Goal: Find specific page/section: Find specific page/section

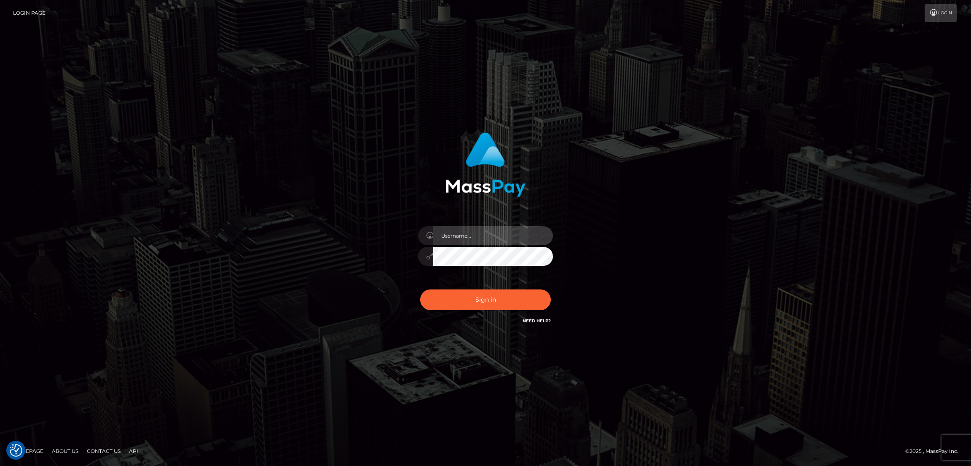
type input "by.es2"
drag, startPoint x: 494, startPoint y: 320, endPoint x: 480, endPoint y: 303, distance: 22.1
click at [494, 320] on div "Sign in Need Help?" at bounding box center [486, 304] width 148 height 38
click at [480, 303] on button "Sign in" at bounding box center [485, 300] width 131 height 21
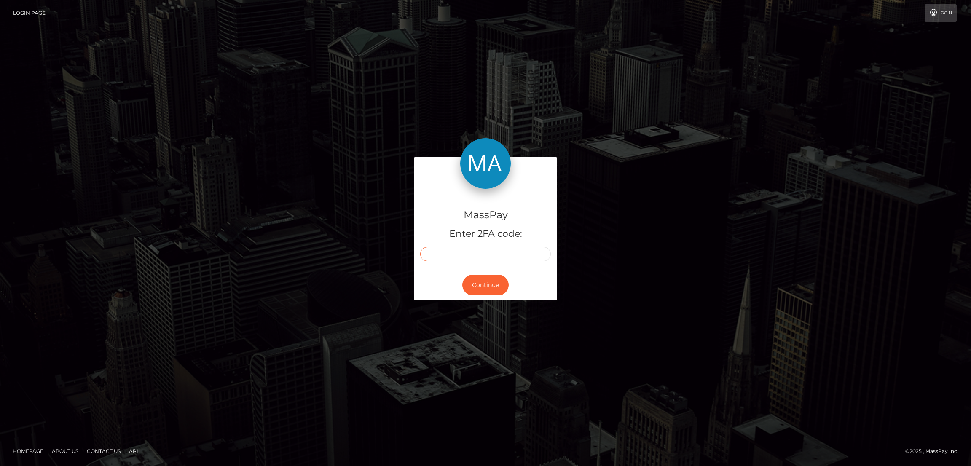
click at [432, 253] on input "text" at bounding box center [431, 254] width 22 height 14
paste input "8"
type input "8"
type input "0"
type input "1"
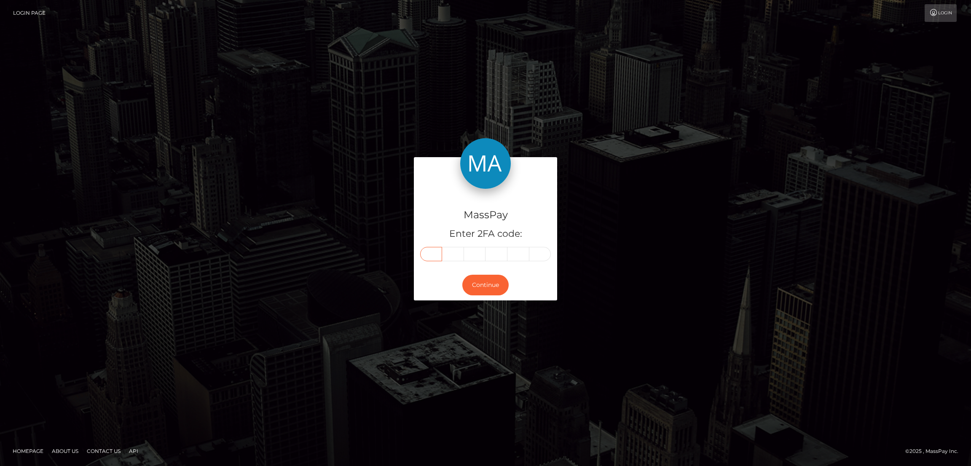
type input "6"
type input "1"
type input "8"
click at [487, 284] on button "Continue" at bounding box center [485, 285] width 46 height 21
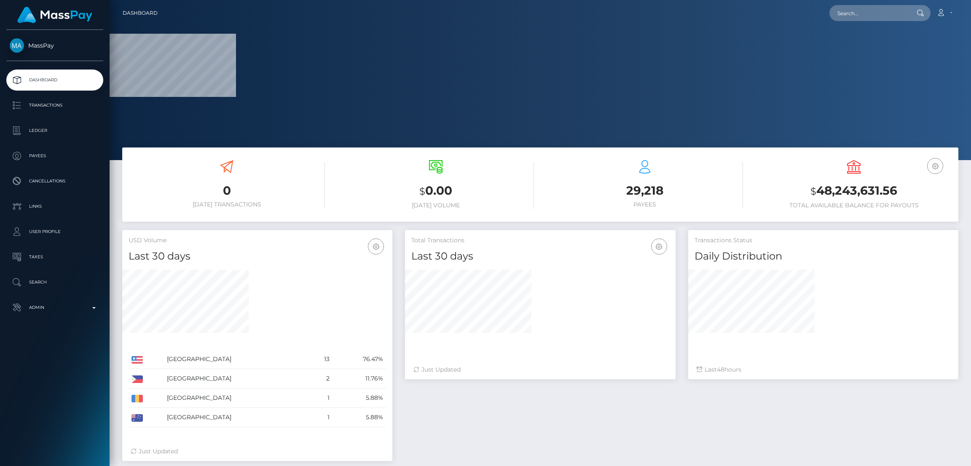
scroll to position [150, 270]
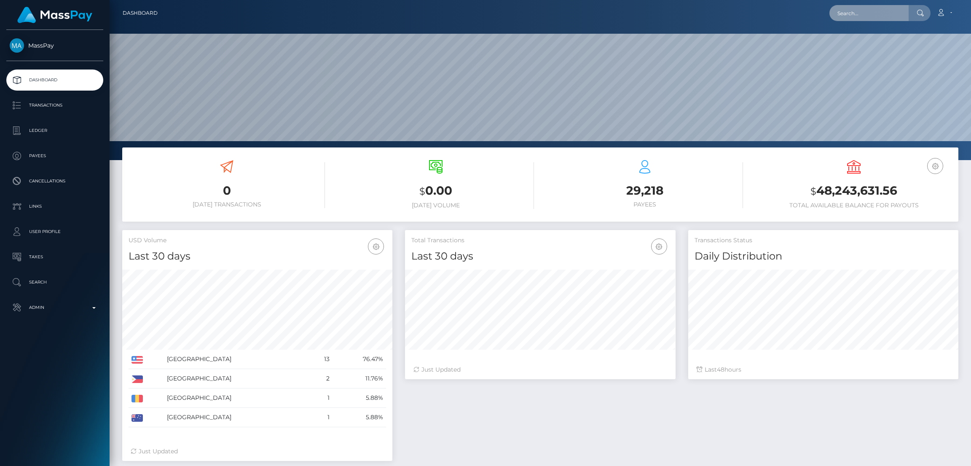
click at [864, 11] on input "text" at bounding box center [869, 13] width 79 height 16
paste input "makethisquick@gmail.com"
click at [885, 11] on input "makethisquick@gmail.com" at bounding box center [869, 13] width 79 height 16
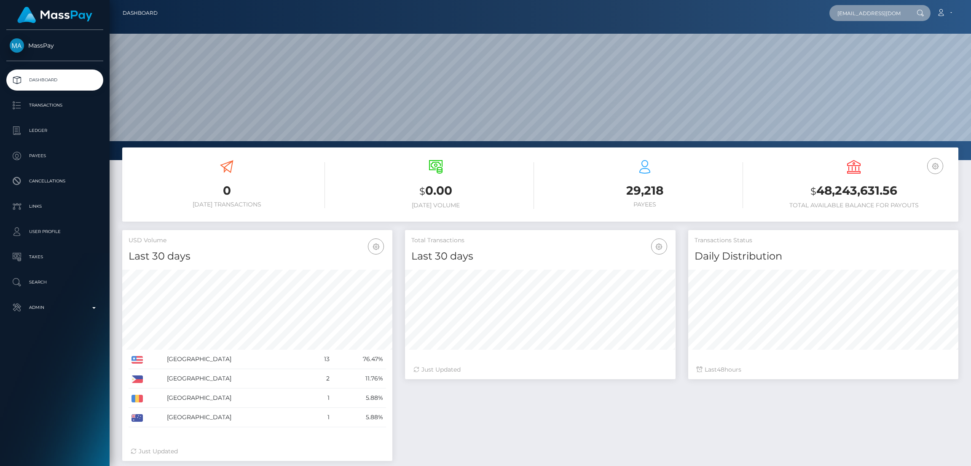
click at [885, 11] on input "makethisquick@gmail.com" at bounding box center [869, 13] width 79 height 16
paste input "259"
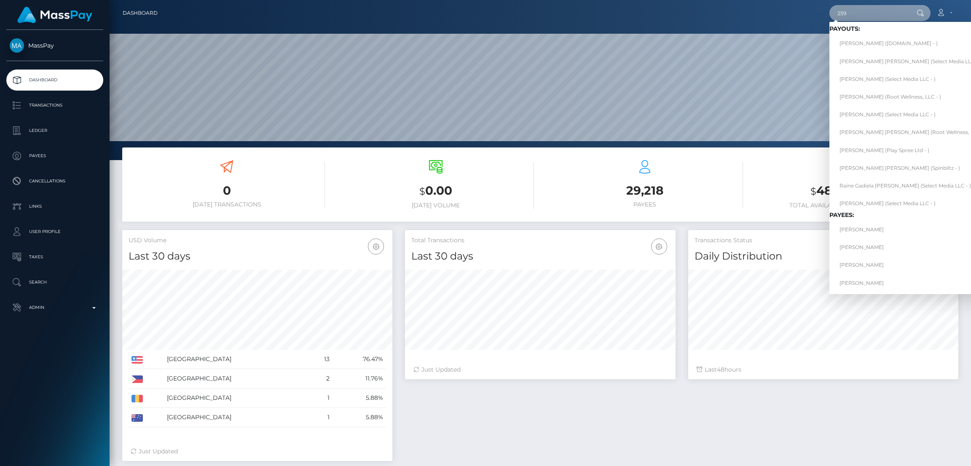
click at [870, 8] on input "259" at bounding box center [869, 13] width 79 height 16
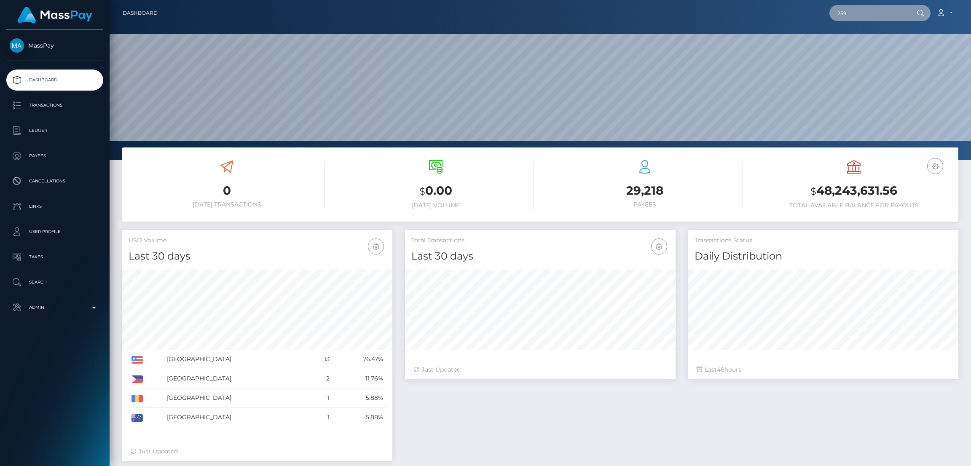
click at [870, 8] on input "259" at bounding box center [869, 13] width 79 height 16
paste input "astraeaayla@gmail.com"
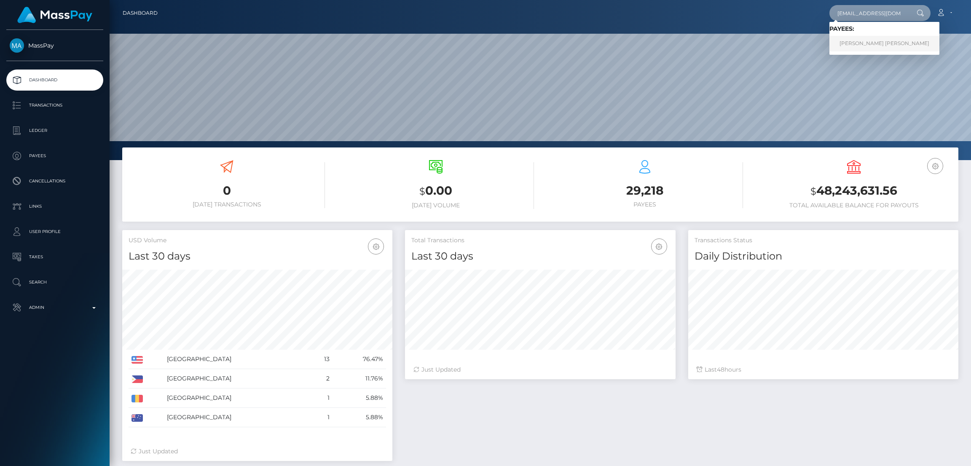
type input "astraeaayla@gmail.com"
click at [862, 46] on link "ALEXIS MCKENNA KELLY" at bounding box center [885, 44] width 110 height 16
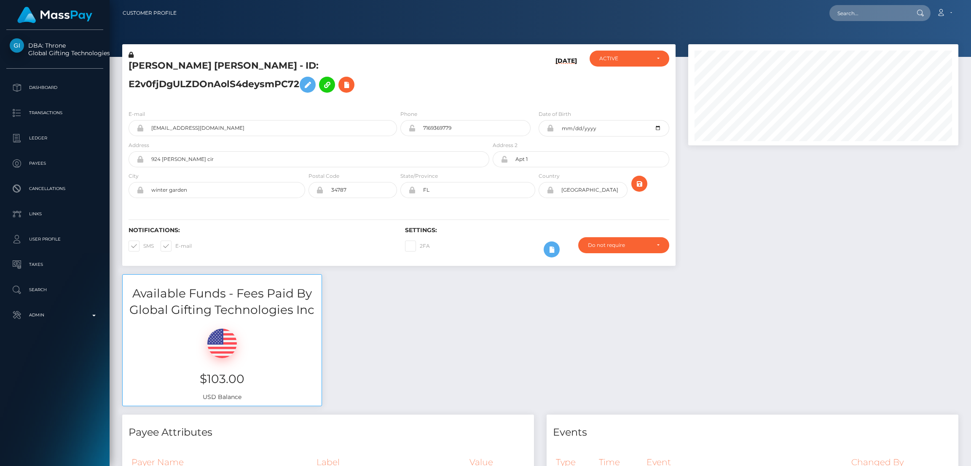
scroll to position [101, 270]
click at [864, 10] on input "text" at bounding box center [869, 13] width 79 height 16
paste input "kmbesarrah@gmail.com"
type input "kmbesarrah@gmail.com"
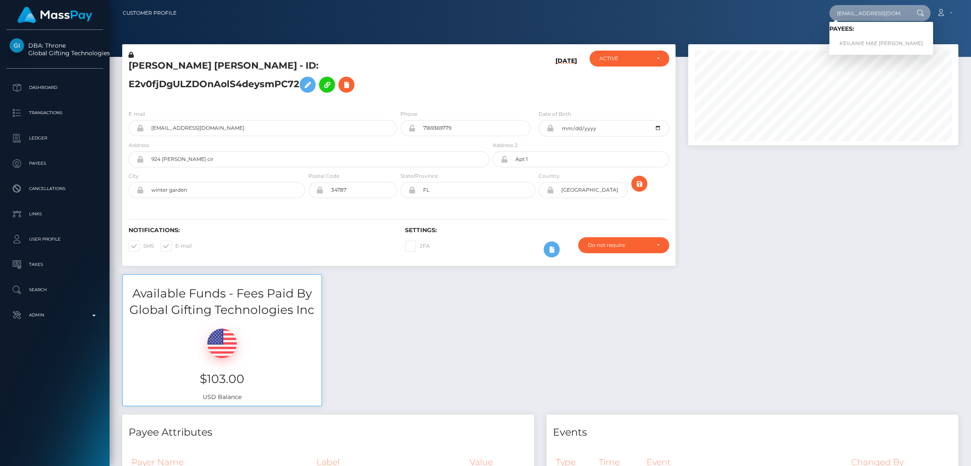
scroll to position [0, 0]
click at [844, 43] on link "KEILANIE MAE BESARRA HINTAY" at bounding box center [882, 44] width 104 height 16
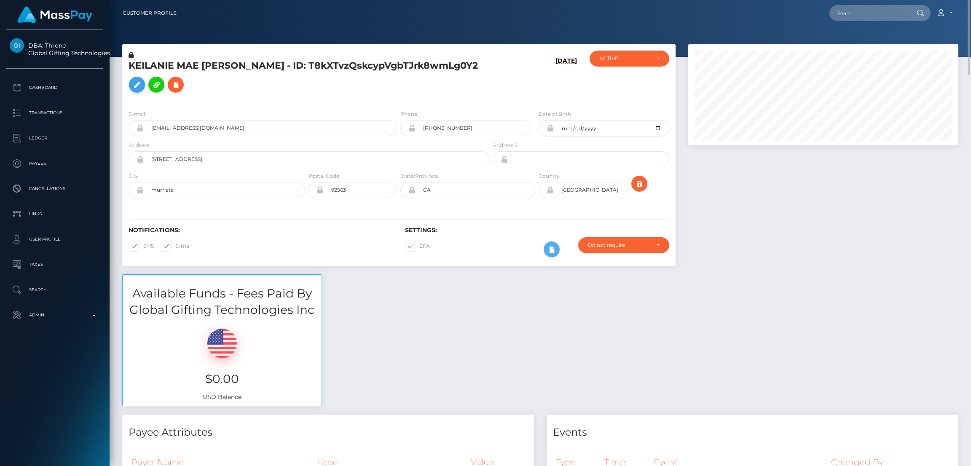
click at [141, 86] on icon at bounding box center [137, 85] width 10 height 11
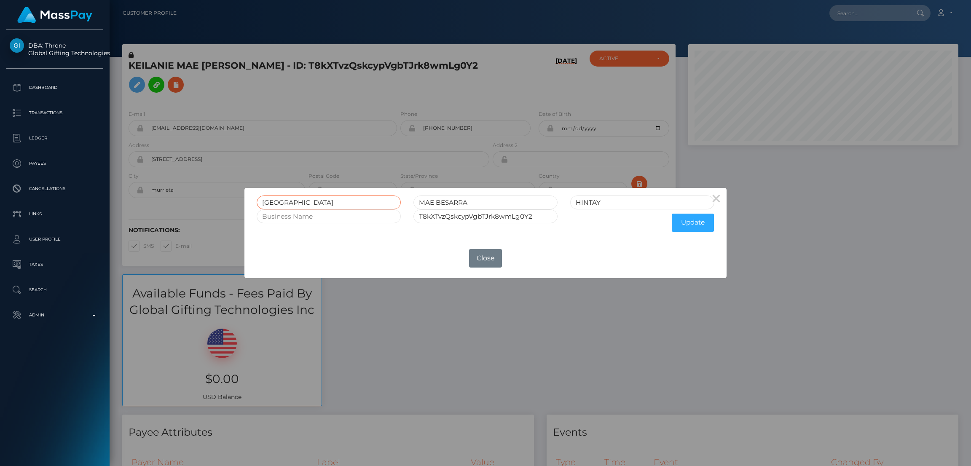
click at [271, 202] on input "KEILANIE" at bounding box center [329, 203] width 144 height 14
click at [850, 13] on div "× KEILANIE MAE BESARRA HINTAY T8kXTvzQskcypVgbTJrk8wmLg0Y2 Update OK No Close" at bounding box center [485, 233] width 971 height 466
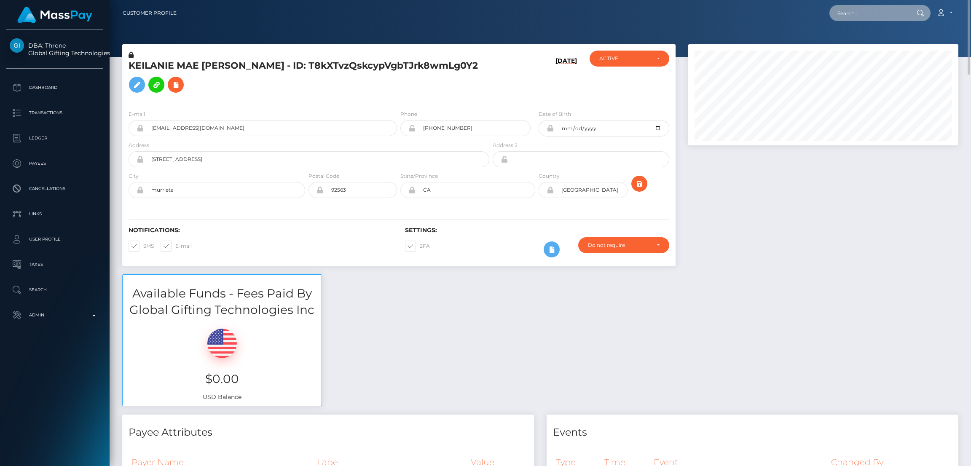
click at [850, 13] on input "text" at bounding box center [869, 13] width 79 height 16
paste input "kmaebhintay@gmail.com"
click at [863, 11] on input "kmaebhintay@gmail.com" at bounding box center [869, 13] width 79 height 16
paste input "amandanewme366"
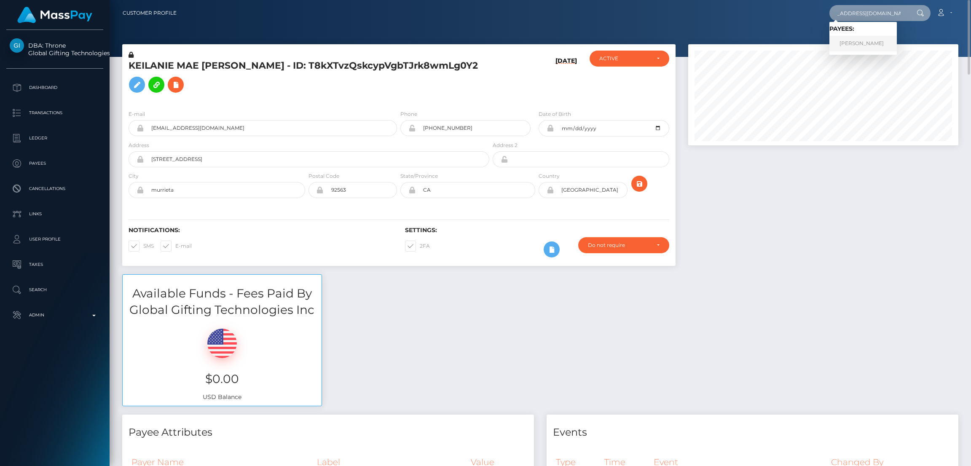
type input "amandanewme366@gmail.com"
click at [860, 42] on link "AMANDA LYNN HELLIS" at bounding box center [863, 44] width 67 height 16
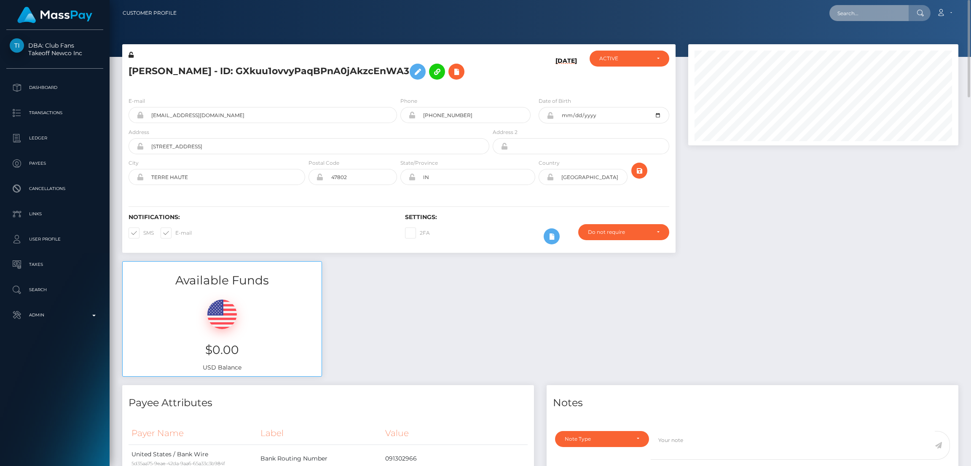
click at [847, 11] on input "text" at bounding box center [869, 13] width 79 height 16
click at [355, 84] on h5 "AMANDA LYNN HELLIS - ID: GXkuu1ovvyPaqBPnA0jAkzcEnWA3" at bounding box center [307, 71] width 356 height 24
click at [853, 13] on input "text" at bounding box center [869, 13] width 79 height 16
paste input "[EMAIL_ADDRESS][DOMAIN_NAME]"
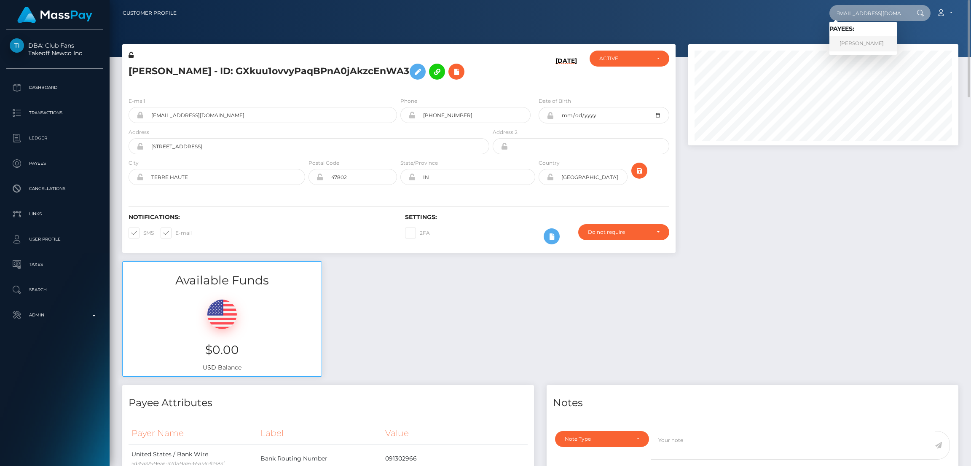
type input "[EMAIL_ADDRESS][DOMAIN_NAME]"
click at [869, 44] on link "SIMONE DENNISA JOSEPH-OLLIVIERRE" at bounding box center [863, 44] width 67 height 16
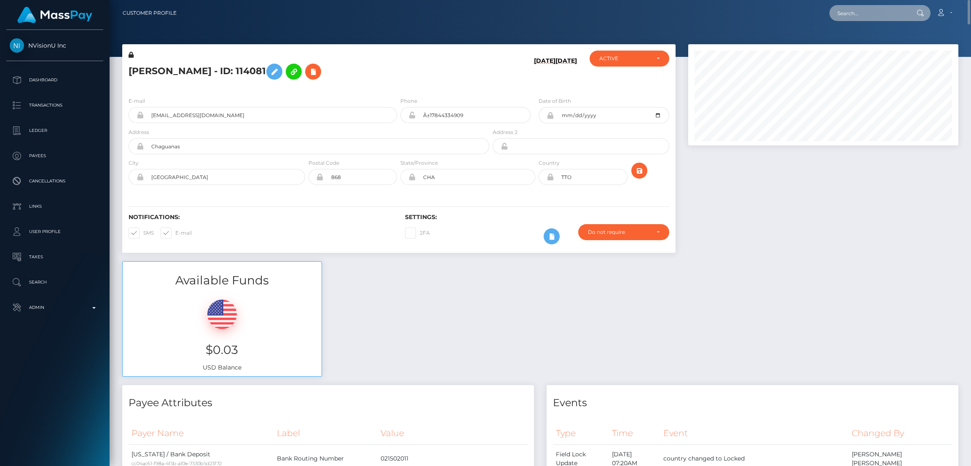
click at [864, 15] on input "text" at bounding box center [869, 13] width 79 height 16
paste input "[EMAIL_ADDRESS][DOMAIN_NAME]"
type input "giladido1@gmail.com"
click at [849, 43] on link "Ido Gilad" at bounding box center [863, 44] width 67 height 16
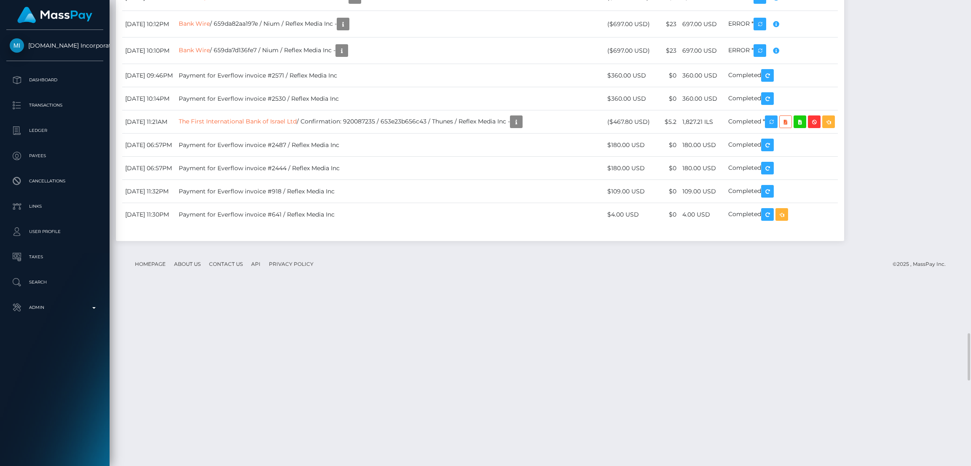
scroll to position [3098, 0]
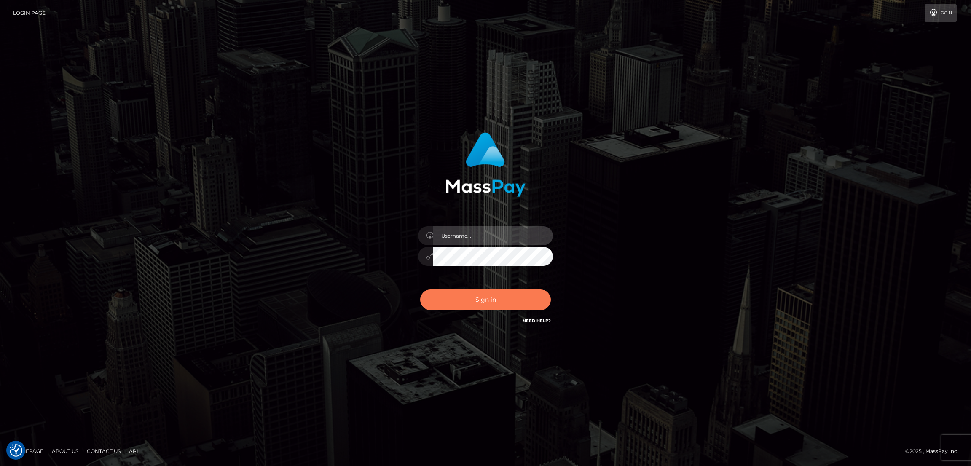
type input "by.es2"
click at [482, 297] on button "Sign in" at bounding box center [485, 300] width 131 height 21
type input "by.es2"
click at [494, 301] on button "Sign in" at bounding box center [485, 300] width 131 height 21
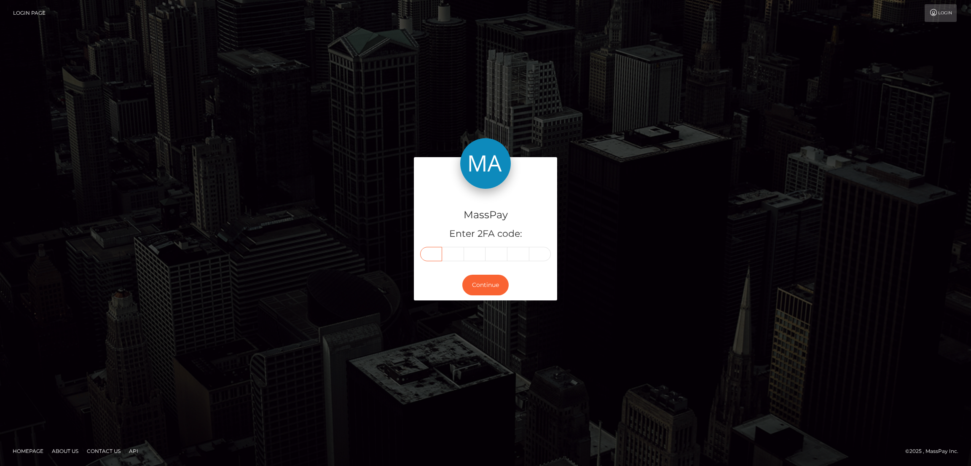
click at [433, 253] on input "text" at bounding box center [431, 254] width 22 height 14
paste input "1"
type input "1"
type input "0"
type input "3"
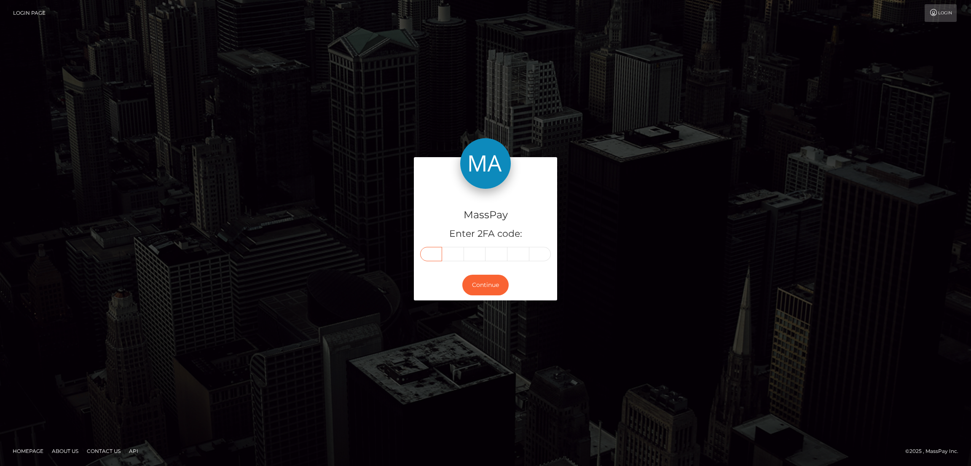
type input "9"
type input "6"
type input "1"
click at [492, 282] on button "Continue" at bounding box center [485, 285] width 46 height 21
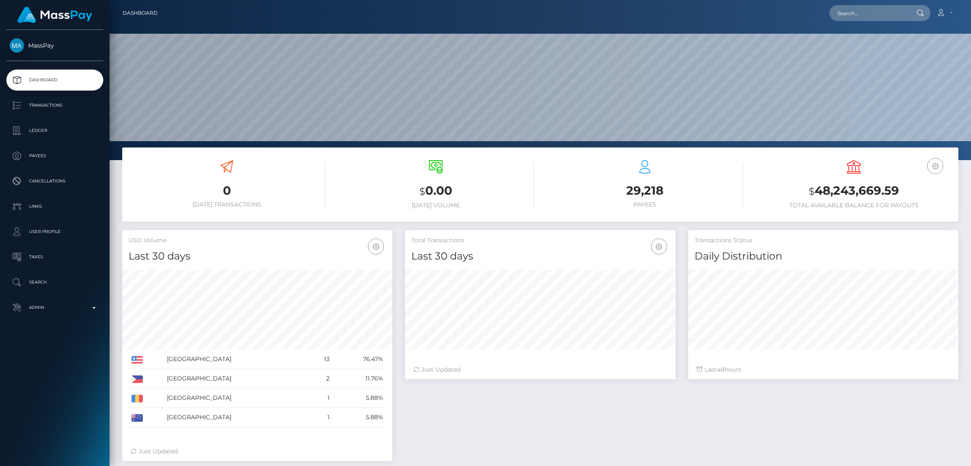
scroll to position [150, 270]
click at [855, 16] on input "text" at bounding box center [869, 13] width 79 height 16
paste input "nanaseaikochan@gmail.com"
type input "nanaseaikochan@gmail.com"
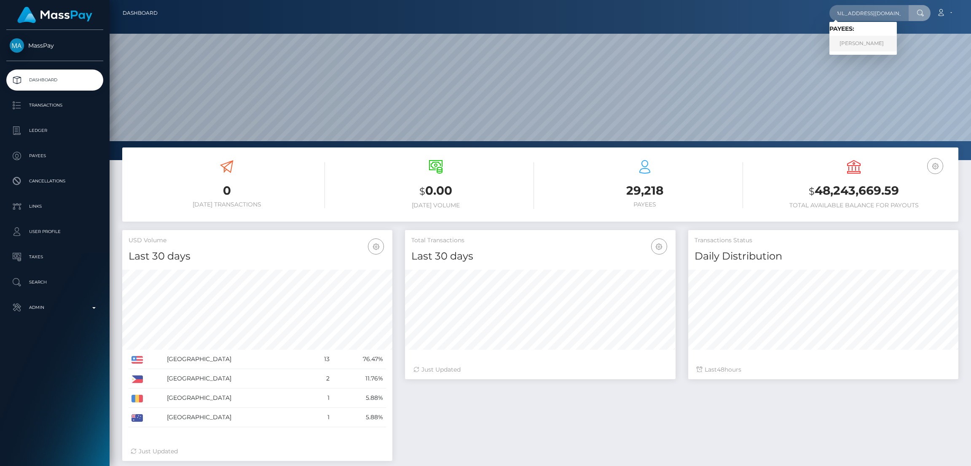
click at [858, 45] on link "UBAY PEREZ PEREZ" at bounding box center [863, 44] width 67 height 16
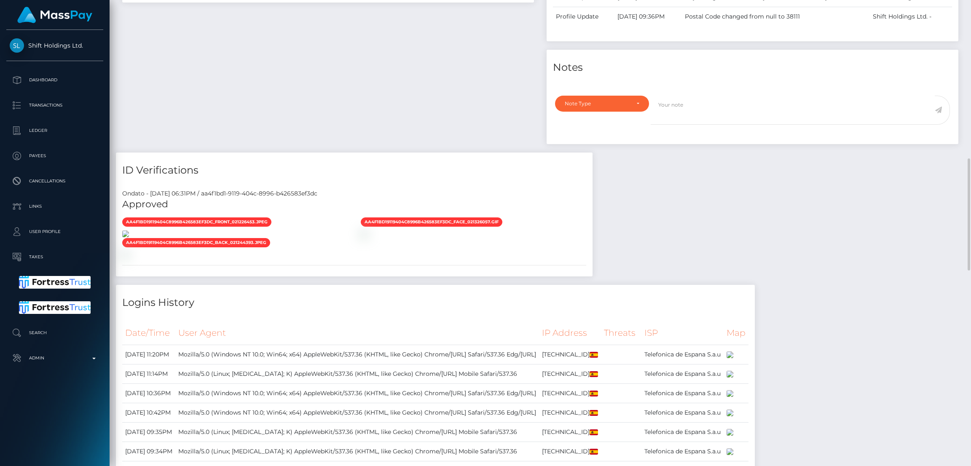
scroll to position [397, 0]
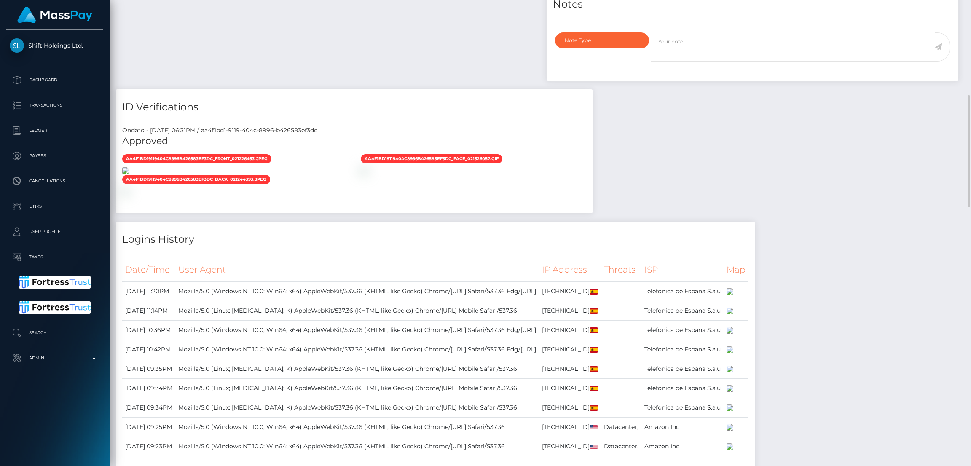
click at [129, 174] on img at bounding box center [125, 170] width 7 height 7
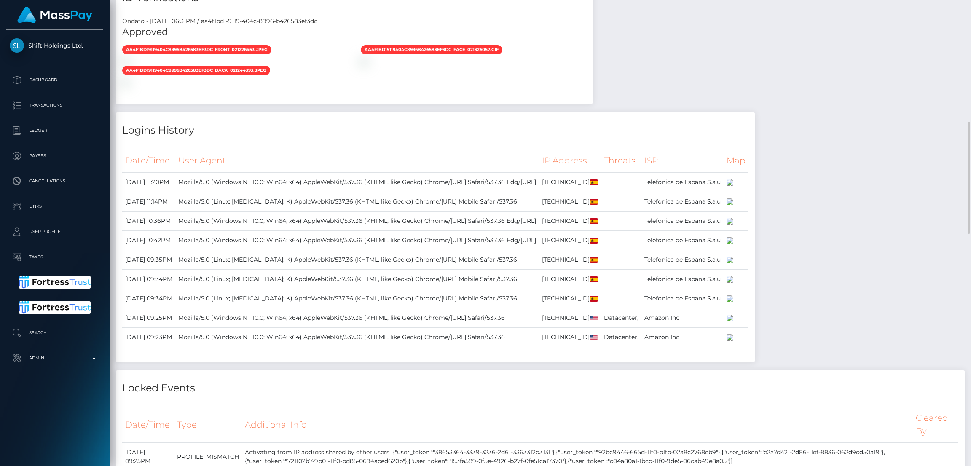
scroll to position [443, 0]
